Goal: Task Accomplishment & Management: Complete application form

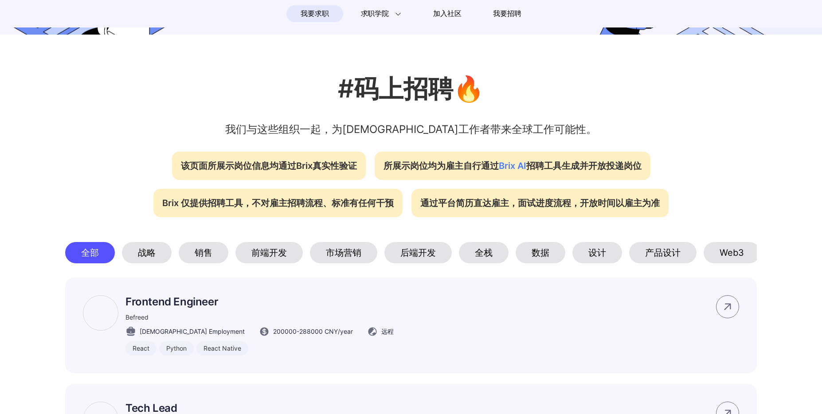
scroll to position [259, 0]
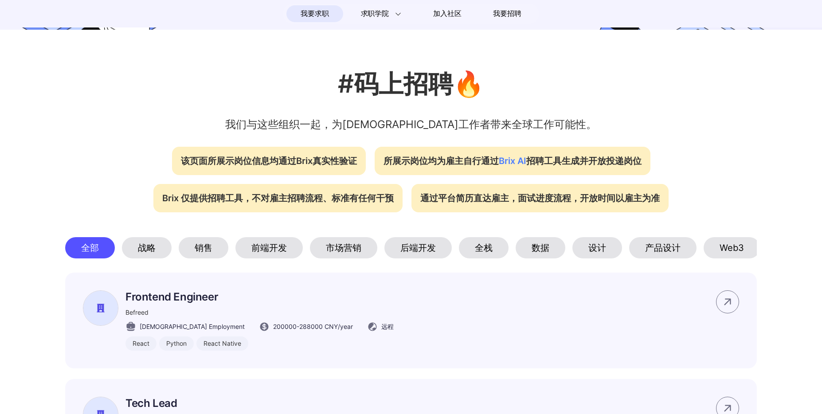
click at [583, 246] on div "设计" at bounding box center [597, 247] width 50 height 21
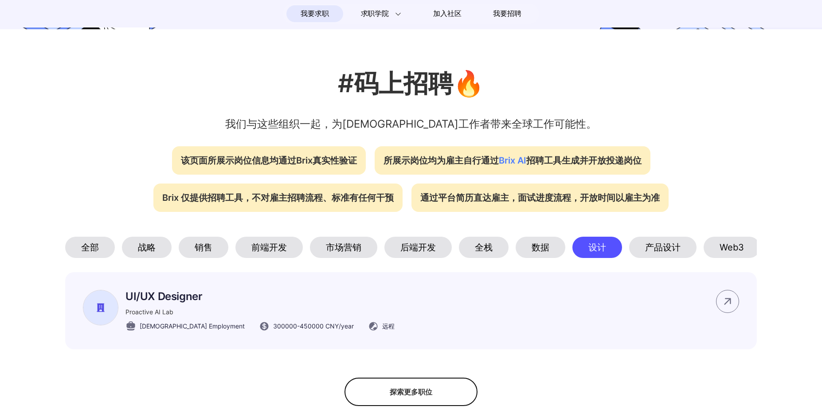
scroll to position [334, 0]
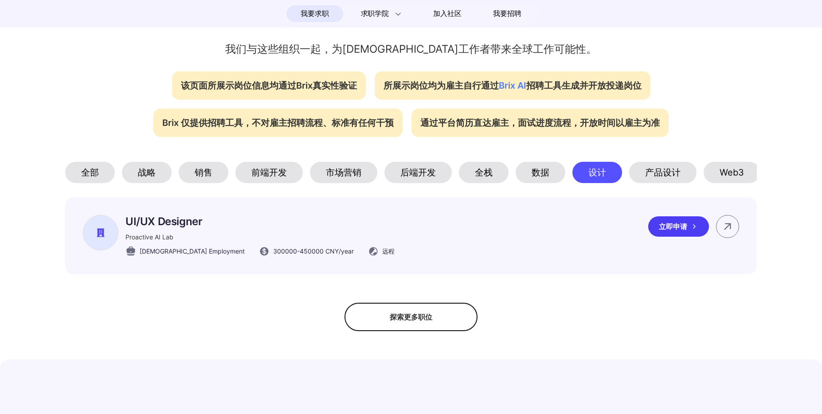
click at [380, 230] on div "UI/UX Designer Proactive AI Lab [DEMOGRAPHIC_DATA] Employment 300000 - 450000 C…" at bounding box center [410, 235] width 691 height 77
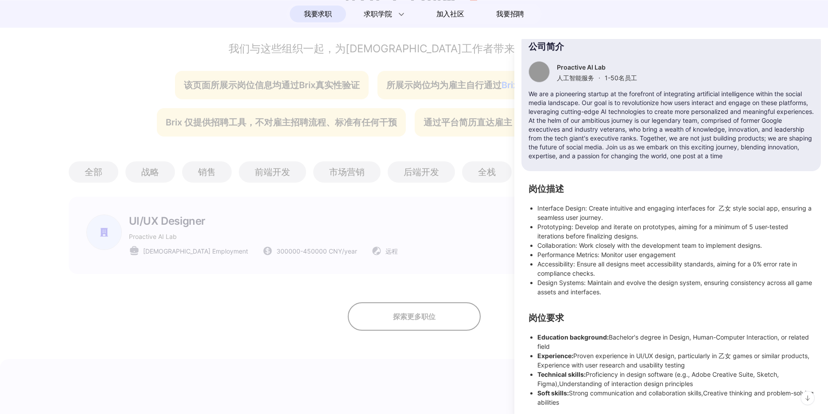
scroll to position [96, 0]
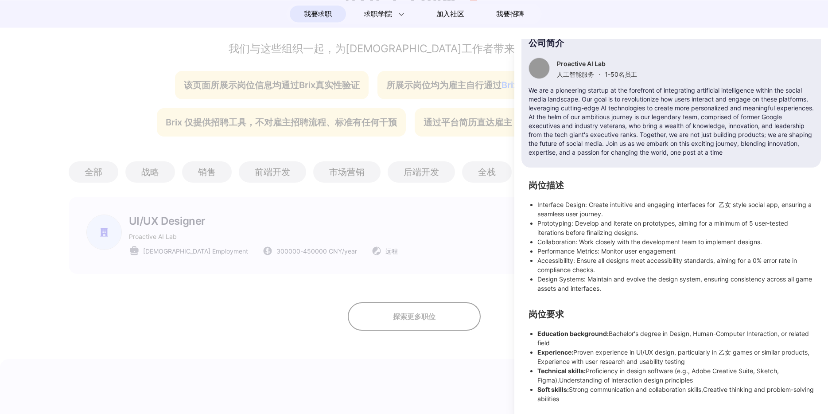
click at [183, 340] on div at bounding box center [414, 226] width 828 height 375
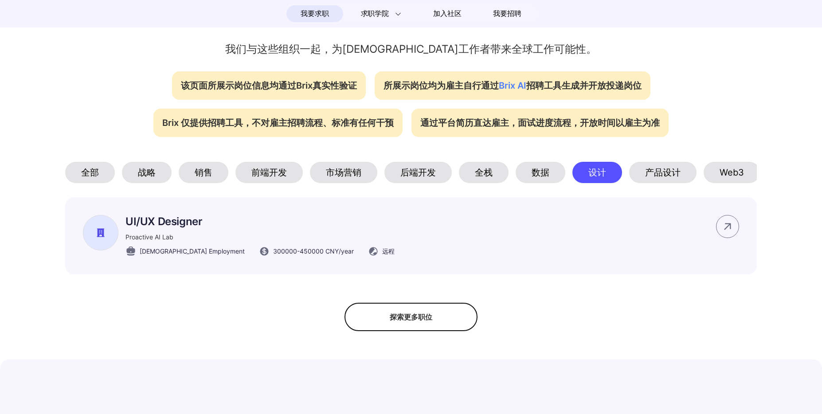
click at [387, 331] on div "探索更多职位" at bounding box center [410, 317] width 133 height 28
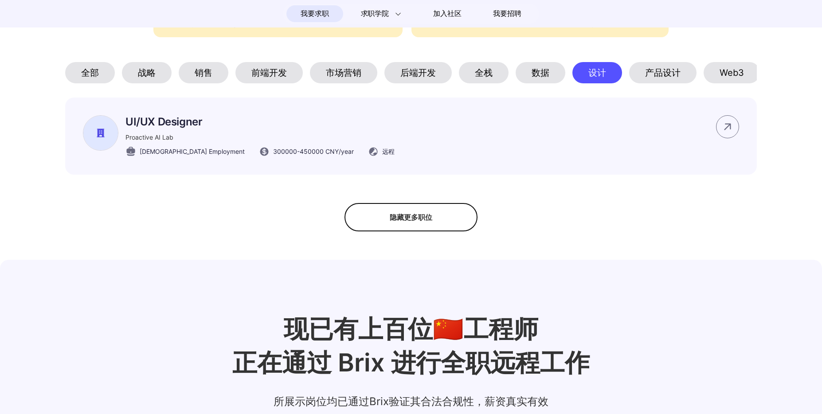
scroll to position [213, 0]
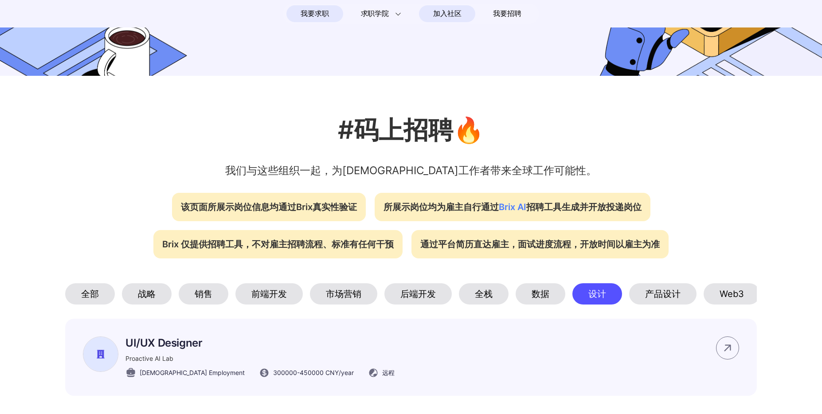
click at [441, 16] on span "加入社区" at bounding box center [447, 14] width 28 height 14
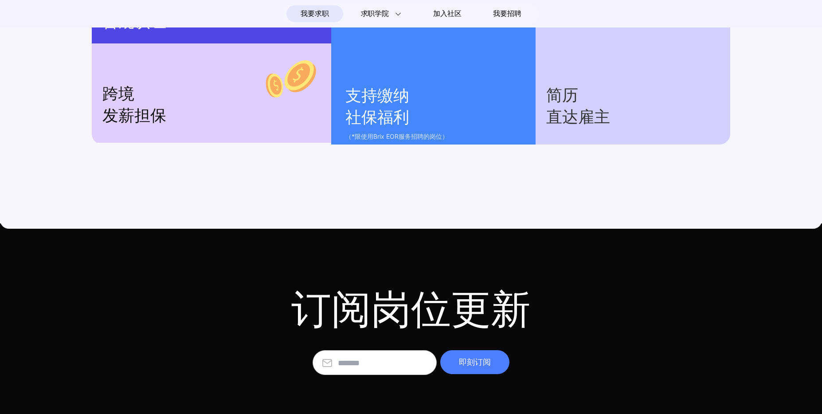
scroll to position [940, 0]
click at [368, 368] on input "text" at bounding box center [383, 363] width 90 height 24
type input "**********"
click at [486, 370] on div "即刻订阅" at bounding box center [474, 362] width 69 height 24
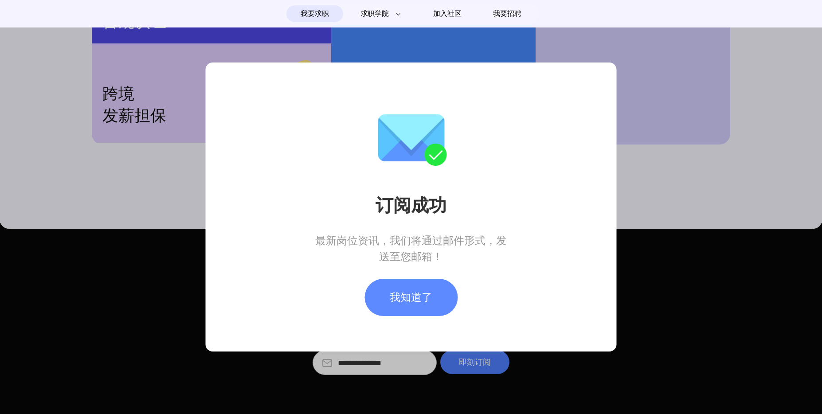
click at [414, 299] on div "我知道了" at bounding box center [410, 297] width 93 height 37
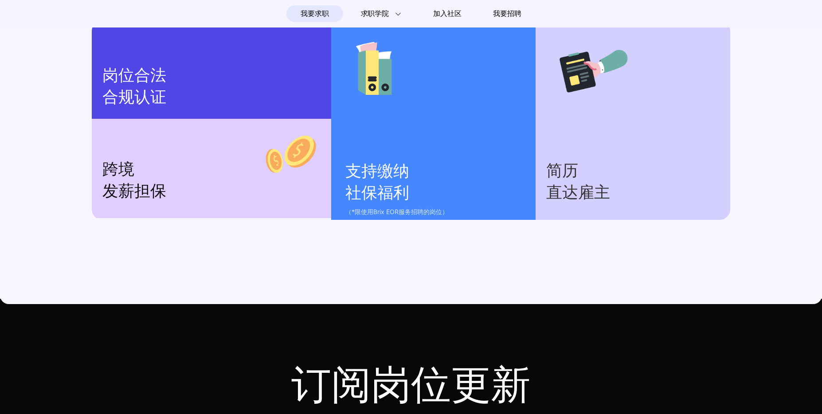
scroll to position [846, 0]
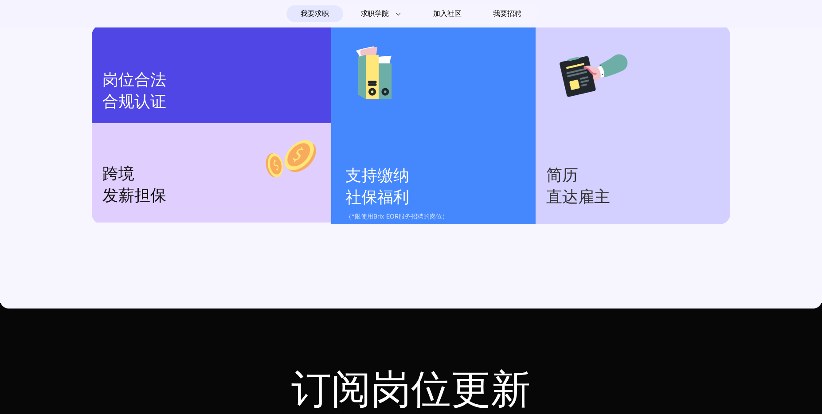
click at [588, 180] on p "简历 直达雇主" at bounding box center [632, 185] width 173 height 43
click at [398, 208] on p "支持缴纳 社保福利" at bounding box center [435, 186] width 181 height 43
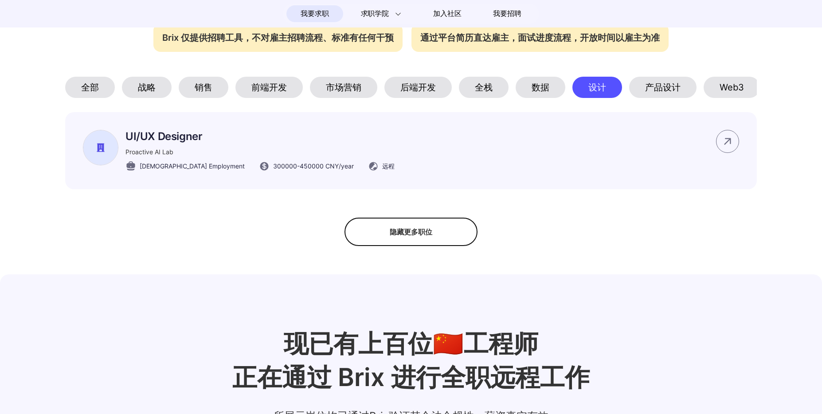
scroll to position [364, 0]
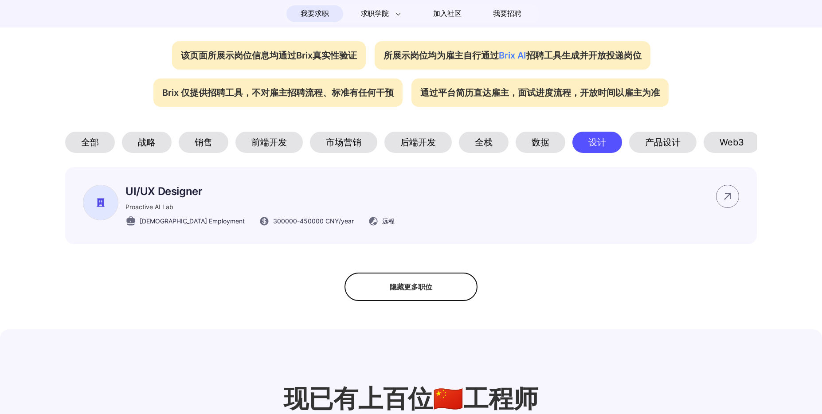
click at [471, 142] on div "全栈" at bounding box center [484, 142] width 50 height 21
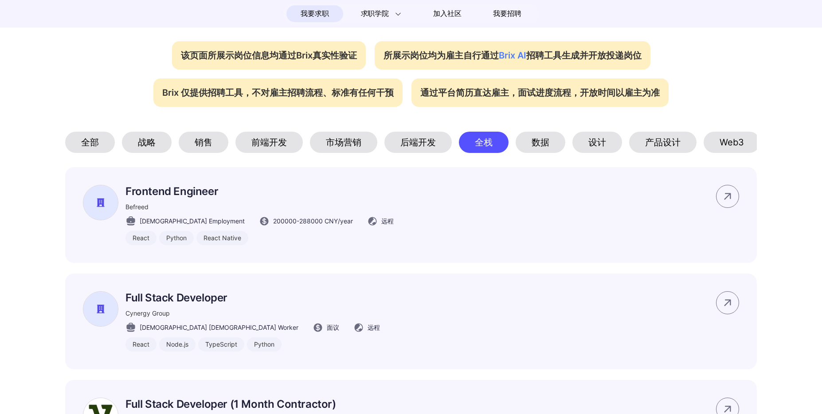
click at [651, 146] on div "产品设计" at bounding box center [662, 142] width 67 height 21
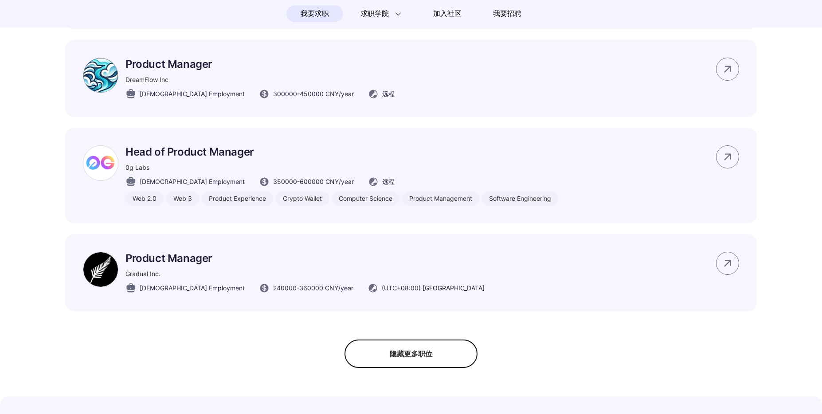
scroll to position [624, 0]
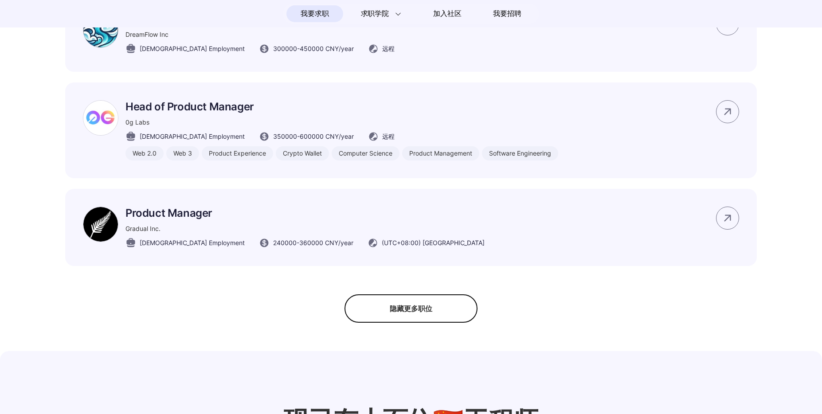
click at [400, 313] on div "隐藏更多职位" at bounding box center [410, 308] width 133 height 28
click at [396, 320] on div "探索更多职位" at bounding box center [410, 308] width 133 height 28
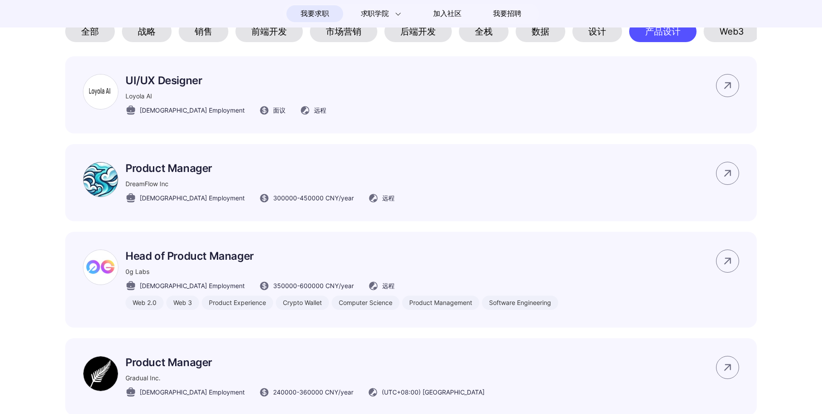
scroll to position [433, 0]
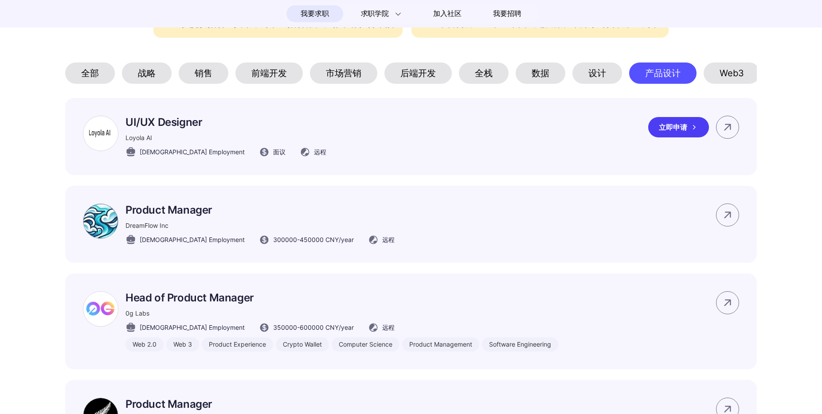
click at [164, 128] on p "UI/UX Designer" at bounding box center [225, 122] width 201 height 13
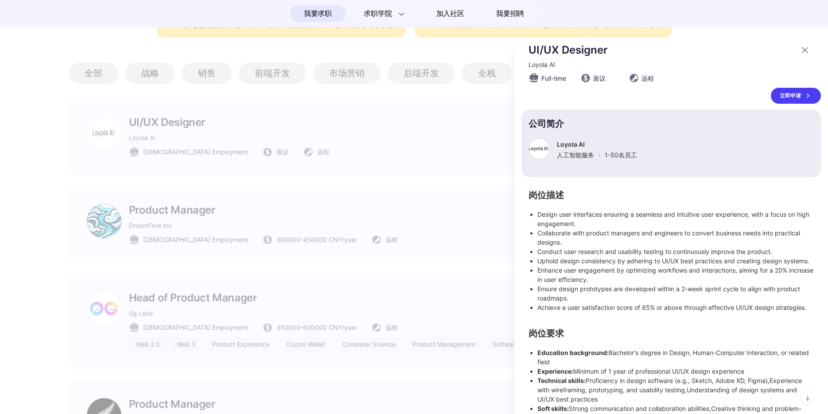
scroll to position [44, 0]
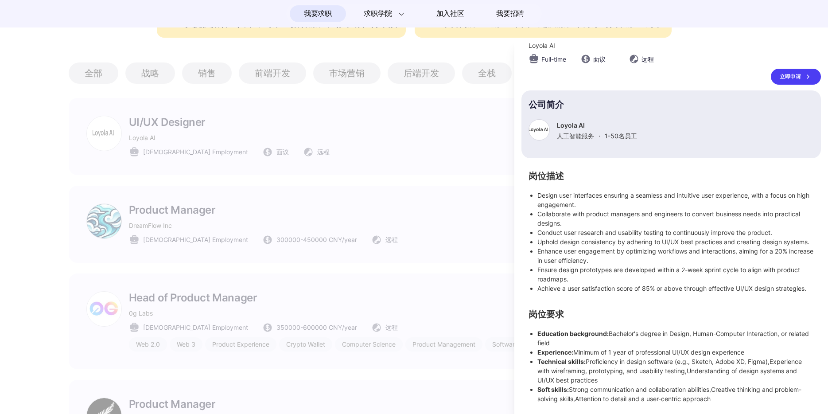
click at [603, 321] on section "岗位要求 Education background: Bachelor's degree in Design, Human-Computer Interact…" at bounding box center [671, 357] width 285 height 93
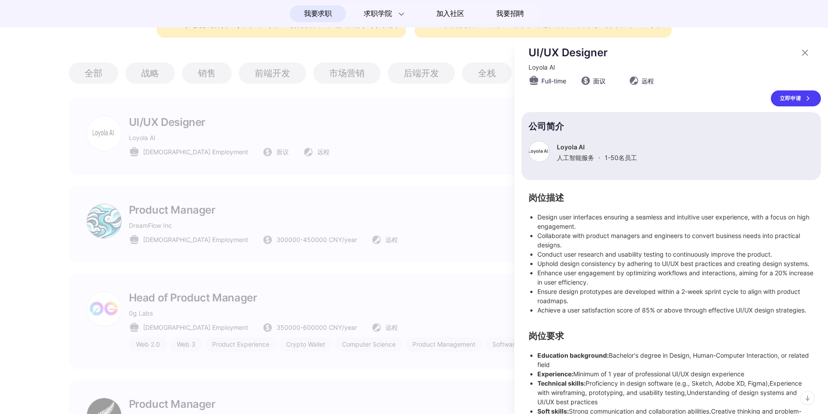
scroll to position [0, 0]
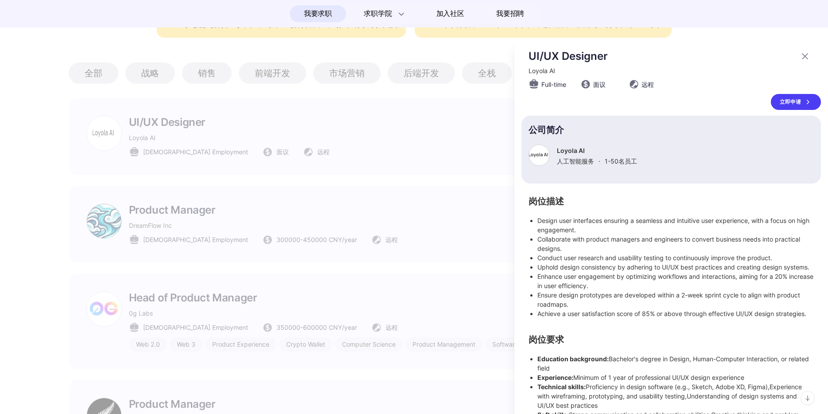
click at [777, 99] on div "立即申请" at bounding box center [796, 102] width 50 height 16
